Goal: Transaction & Acquisition: Purchase product/service

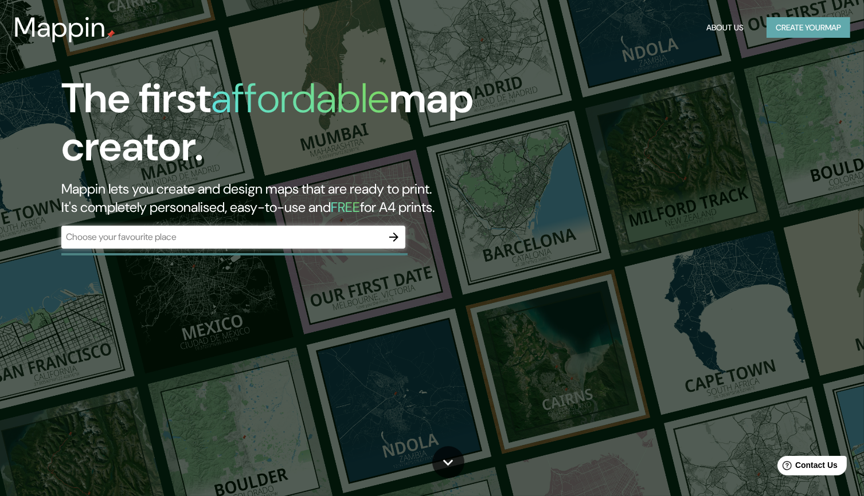
click at [802, 30] on button "Create your map" at bounding box center [808, 27] width 84 height 21
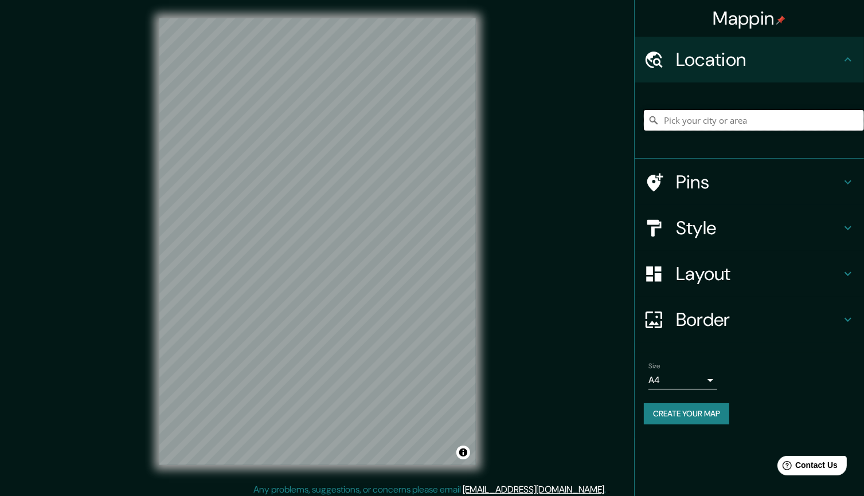
click at [699, 120] on input "Pick your city or area" at bounding box center [754, 120] width 220 height 21
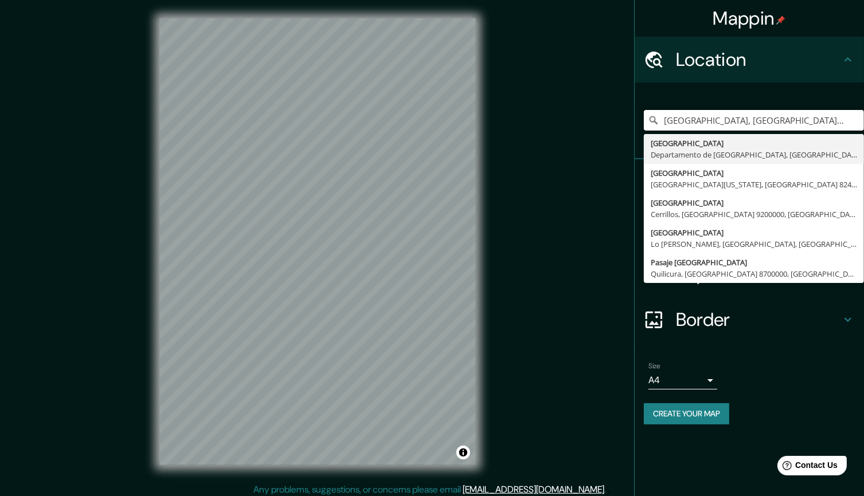
type input "[GEOGRAPHIC_DATA], [GEOGRAPHIC_DATA], [GEOGRAPHIC_DATA]"
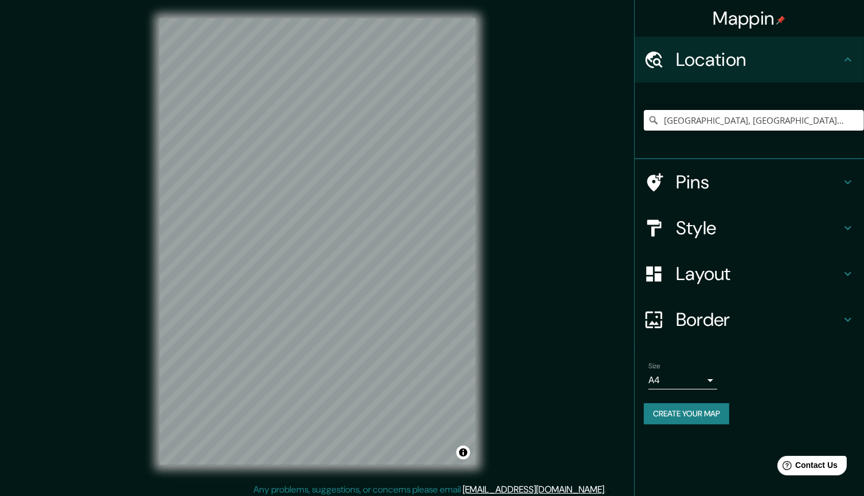
click at [630, 193] on div "Mappin Location [GEOGRAPHIC_DATA], [GEOGRAPHIC_DATA], [GEOGRAPHIC_DATA] [GEOGRA…" at bounding box center [432, 250] width 864 height 501
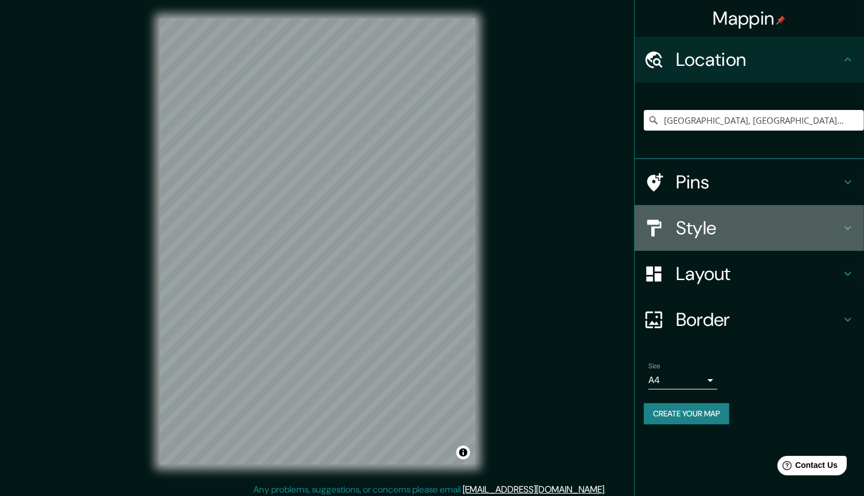
click at [697, 218] on h4 "Style" at bounding box center [758, 228] width 165 height 23
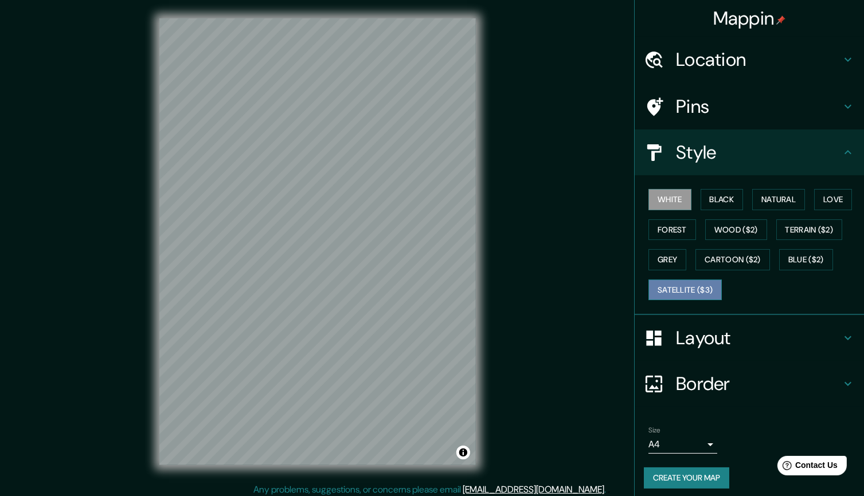
click at [690, 285] on button "Satellite ($3)" at bounding box center [684, 290] width 73 height 21
click at [520, 292] on div "Mappin Location [GEOGRAPHIC_DATA], [GEOGRAPHIC_DATA], [GEOGRAPHIC_DATA] [GEOGRA…" at bounding box center [432, 250] width 864 height 501
click at [722, 202] on button "Black" at bounding box center [721, 199] width 43 height 21
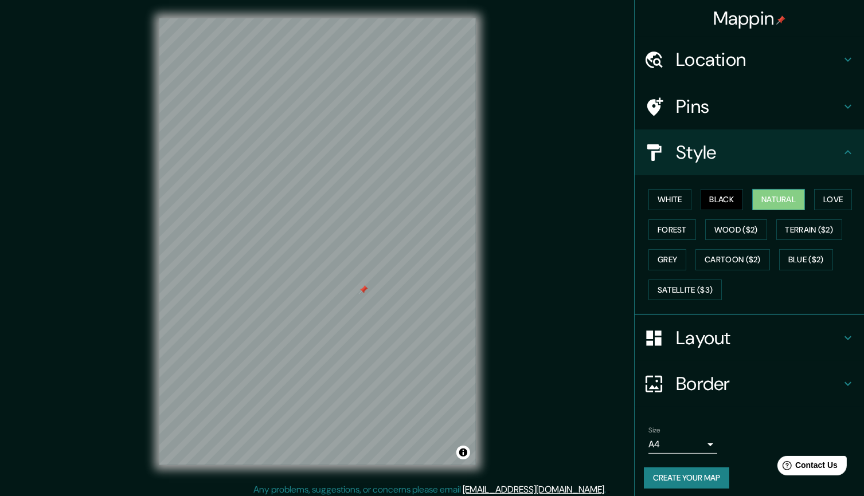
click at [775, 202] on button "Natural" at bounding box center [778, 199] width 53 height 21
click at [805, 222] on button "Terrain ($2)" at bounding box center [809, 230] width 66 height 21
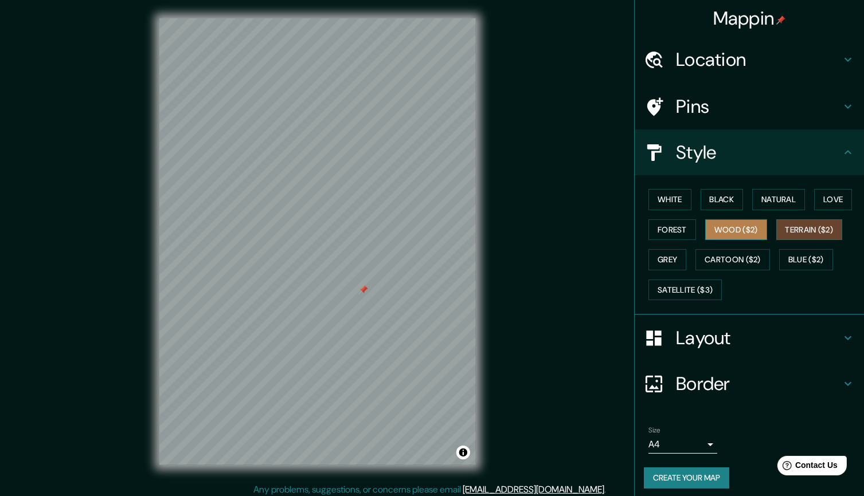
click at [739, 224] on button "Wood ($2)" at bounding box center [736, 230] width 62 height 21
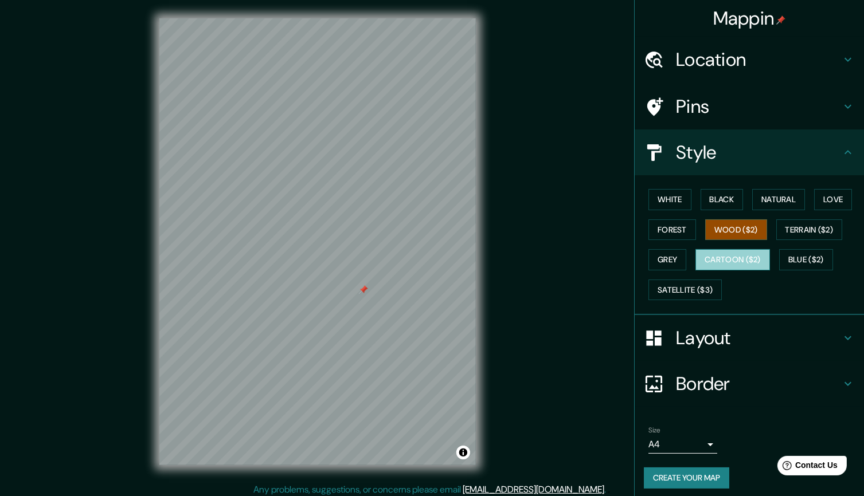
click at [707, 257] on button "Cartoon ($2)" at bounding box center [732, 259] width 75 height 21
click at [648, 259] on button "Grey" at bounding box center [667, 259] width 38 height 21
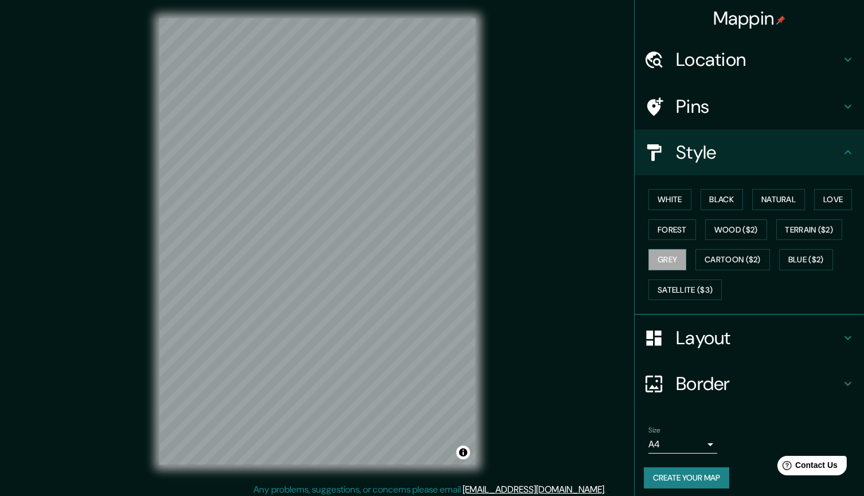
drag, startPoint x: 411, startPoint y: 230, endPoint x: 551, endPoint y: 270, distance: 145.3
click at [551, 270] on div "Mappin Location [GEOGRAPHIC_DATA], [GEOGRAPHIC_DATA], [GEOGRAPHIC_DATA] [GEOGRA…" at bounding box center [432, 250] width 864 height 501
click at [546, 273] on div "Mappin Location [GEOGRAPHIC_DATA], [GEOGRAPHIC_DATA], [GEOGRAPHIC_DATA] [GEOGRA…" at bounding box center [432, 250] width 864 height 501
click at [519, 312] on div "Mappin Location [GEOGRAPHIC_DATA], [GEOGRAPHIC_DATA], [GEOGRAPHIC_DATA] [GEOGRA…" at bounding box center [432, 250] width 864 height 501
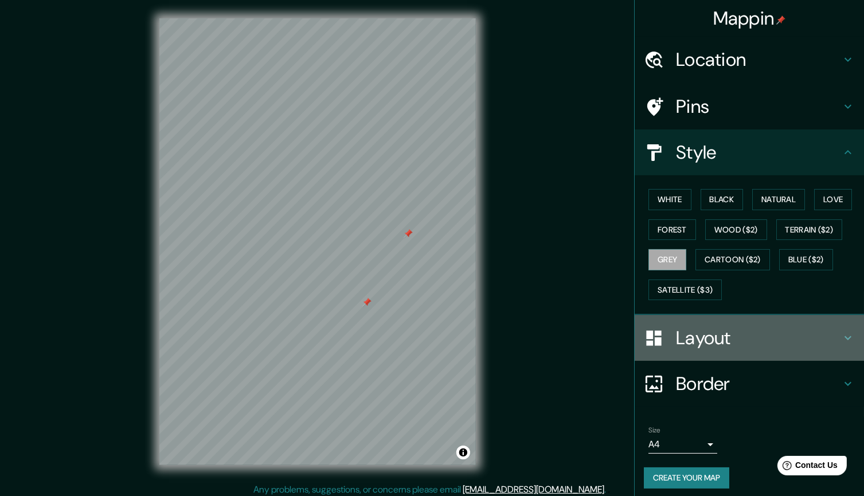
click at [841, 340] on icon at bounding box center [848, 338] width 14 height 14
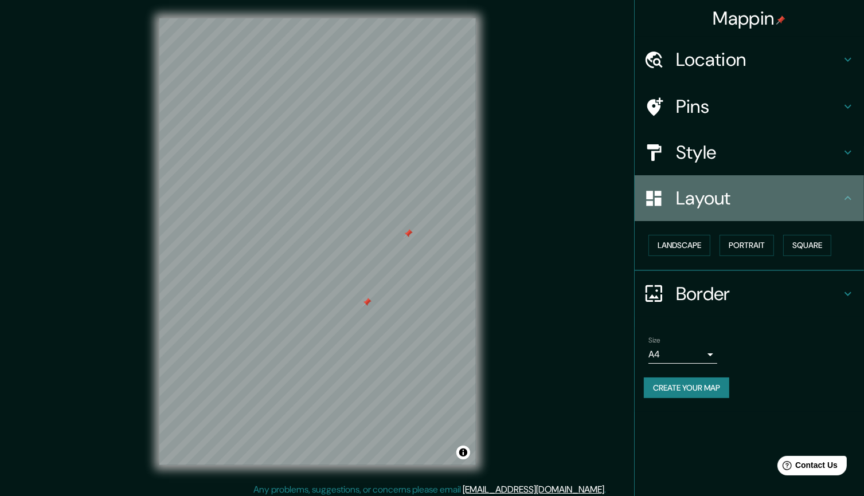
click at [715, 205] on h4 "Layout" at bounding box center [758, 198] width 165 height 23
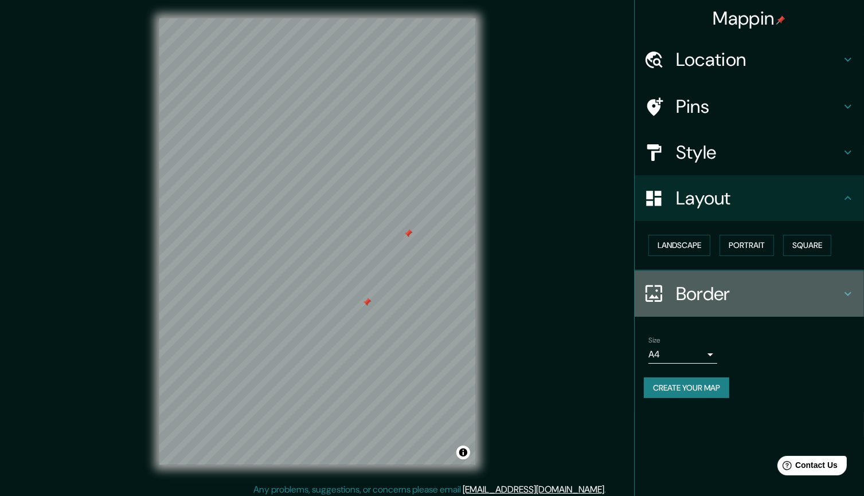
click at [712, 283] on h4 "Border" at bounding box center [758, 294] width 165 height 23
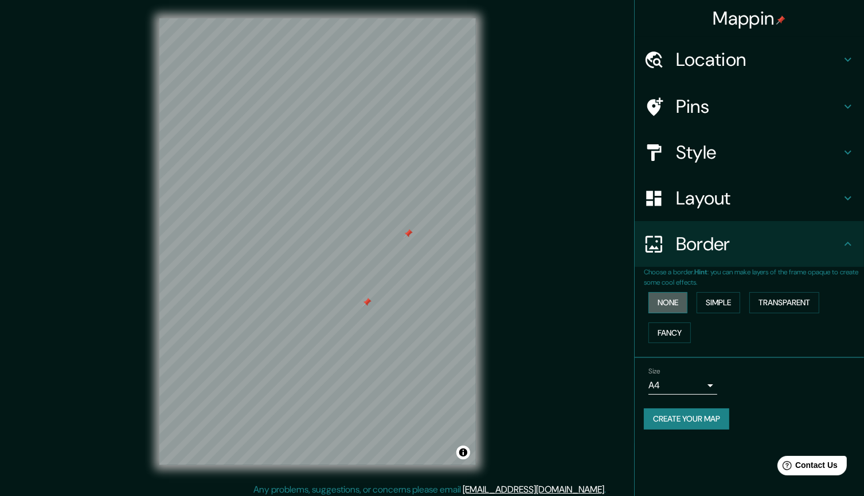
click at [674, 302] on button "None" at bounding box center [667, 302] width 39 height 21
click at [722, 301] on button "Simple" at bounding box center [718, 302] width 44 height 21
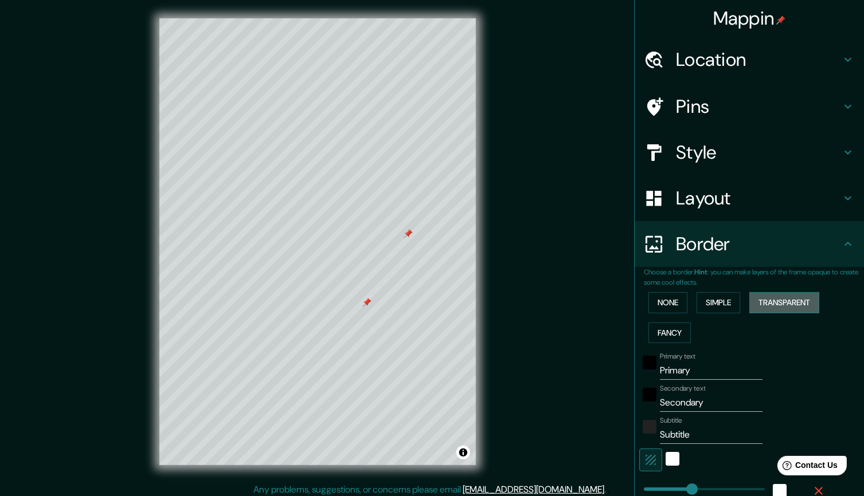
click at [773, 301] on button "Transparent" at bounding box center [784, 302] width 70 height 21
click at [659, 327] on button "Fancy" at bounding box center [669, 333] width 42 height 21
click at [653, 303] on button "None" at bounding box center [667, 302] width 39 height 21
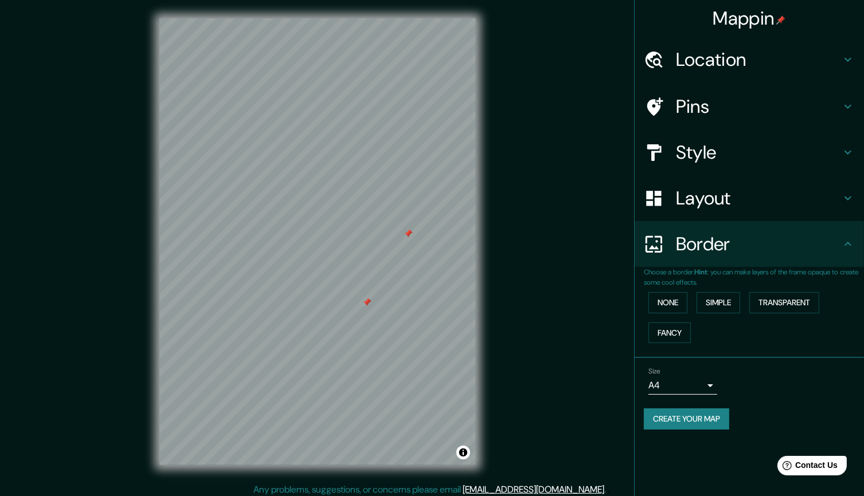
click at [736, 202] on h4 "Layout" at bounding box center [758, 198] width 165 height 23
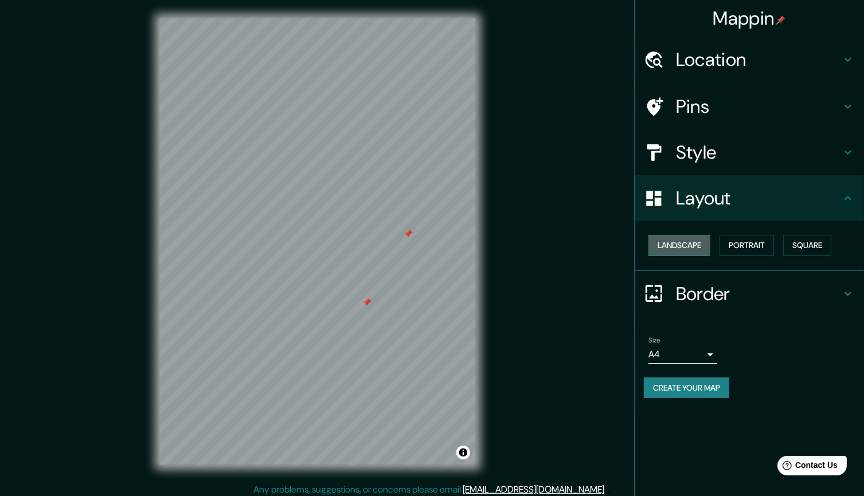
click at [682, 245] on button "Landscape" at bounding box center [679, 245] width 62 height 21
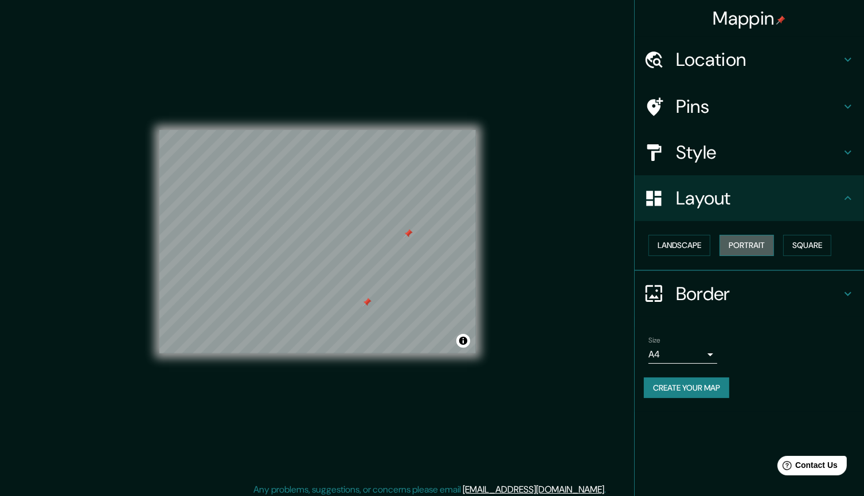
click at [747, 241] on button "Portrait" at bounding box center [746, 245] width 54 height 21
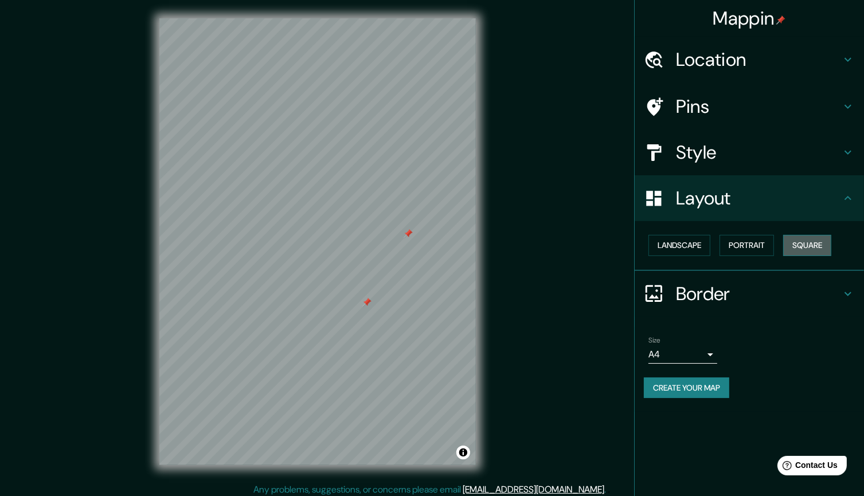
click at [806, 241] on button "Square" at bounding box center [807, 245] width 48 height 21
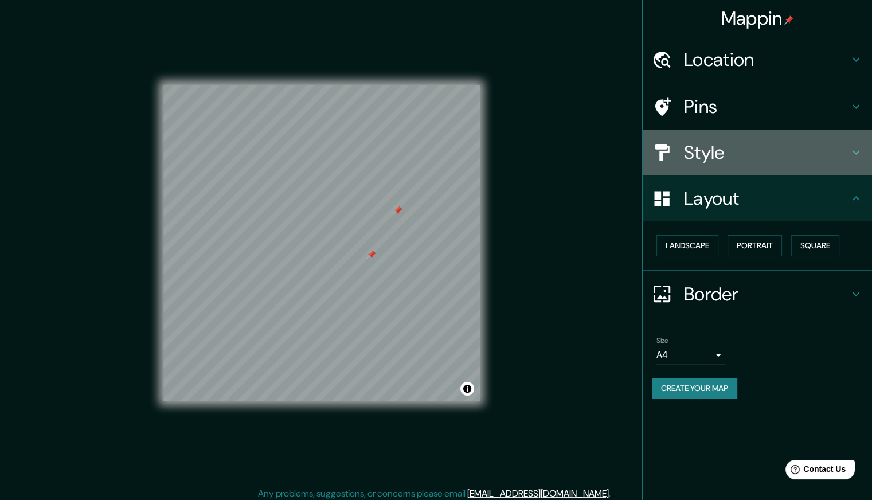
click at [722, 150] on h4 "Style" at bounding box center [766, 152] width 165 height 23
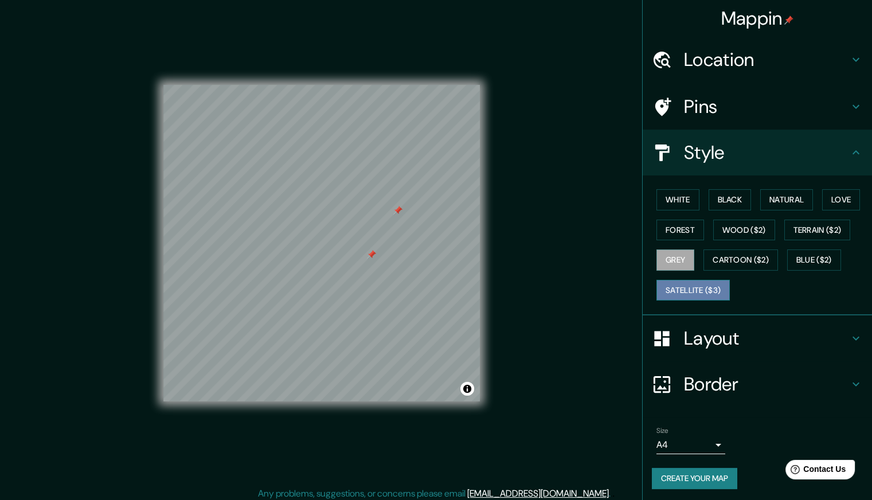
click at [693, 287] on button "Satellite ($3)" at bounding box center [692, 290] width 73 height 21
click at [681, 202] on button "White" at bounding box center [677, 199] width 43 height 21
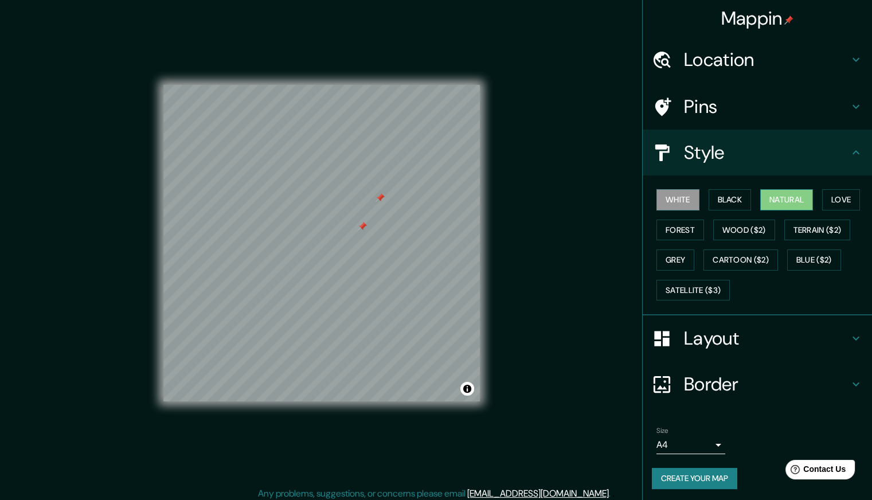
click at [777, 209] on div "White Black Natural Love Forest Wood ($2) Terrain ($2) Grey Cartoon ($2) Blue (…" at bounding box center [762, 245] width 220 height 120
click at [778, 207] on button "Natural" at bounding box center [786, 199] width 53 height 21
click at [829, 202] on button "Love" at bounding box center [841, 199] width 38 height 21
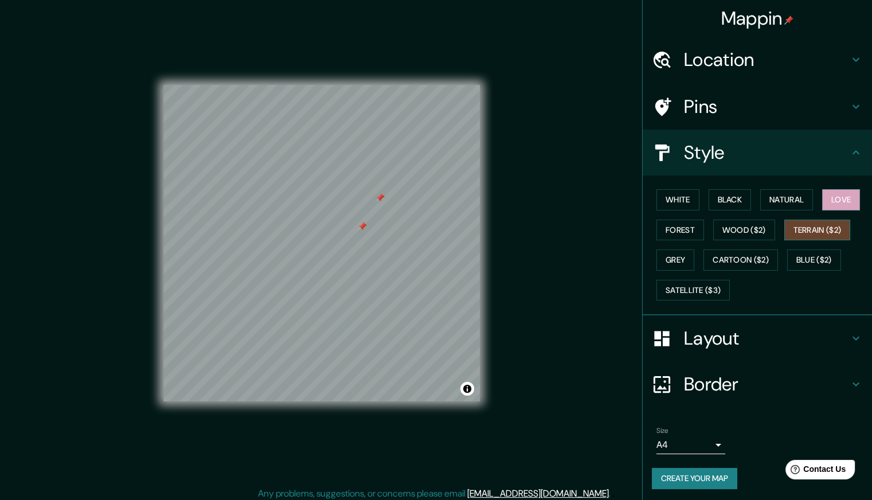
click at [801, 232] on button "Terrain ($2)" at bounding box center [817, 230] width 66 height 21
click at [660, 267] on button "Grey" at bounding box center [675, 259] width 38 height 21
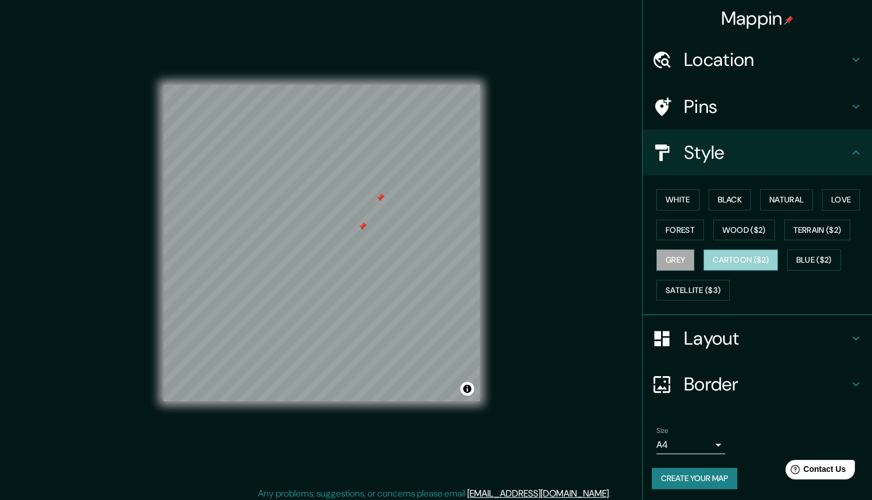
click at [719, 253] on button "Cartoon ($2)" at bounding box center [740, 259] width 75 height 21
click at [668, 257] on button "Grey" at bounding box center [675, 259] width 38 height 21
click at [803, 254] on button "Blue ($2)" at bounding box center [814, 259] width 54 height 21
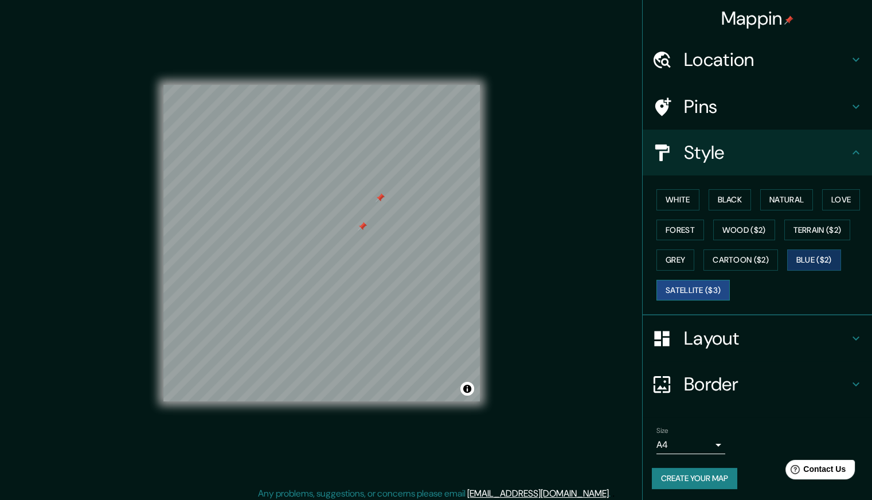
click at [674, 285] on button "Satellite ($3)" at bounding box center [692, 290] width 73 height 21
